Goal: Task Accomplishment & Management: Complete application form

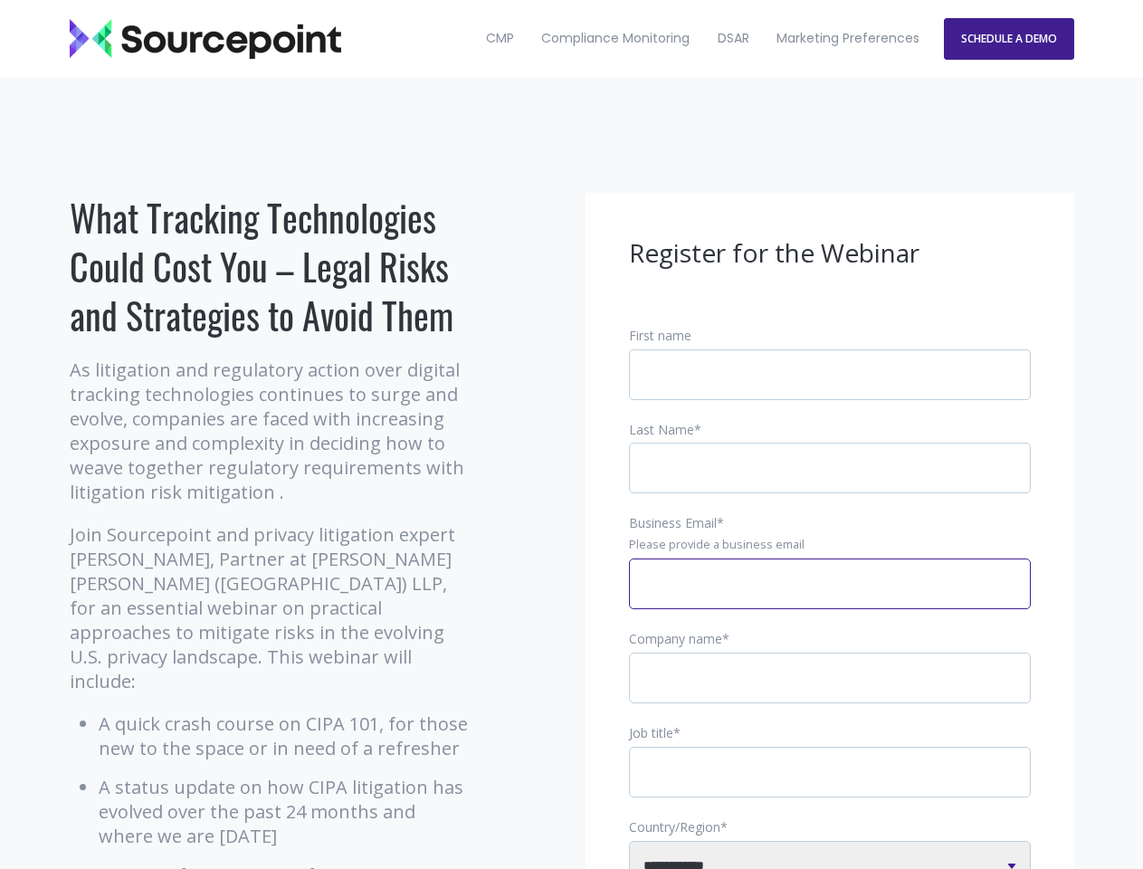
click at [830, 598] on input "Business Email *" at bounding box center [830, 583] width 402 height 51
